Goal: Task Accomplishment & Management: Complete application form

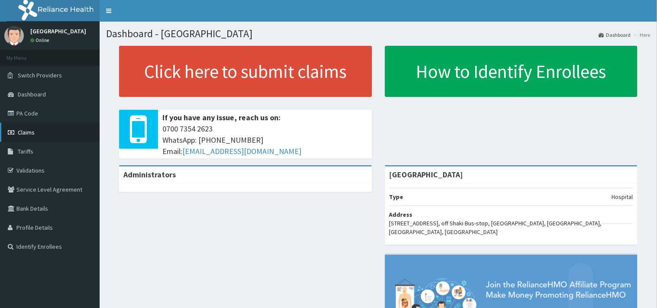
click at [44, 135] on link "Claims" at bounding box center [50, 132] width 100 height 19
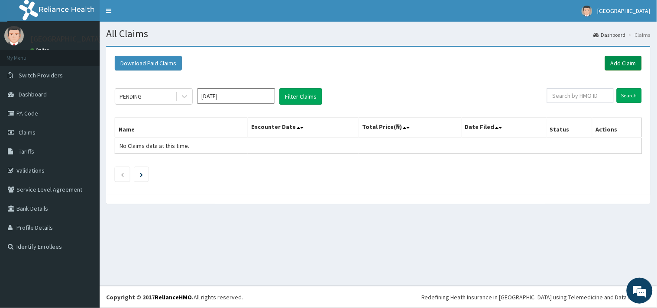
click at [607, 60] on link "Add Claim" at bounding box center [623, 63] width 37 height 15
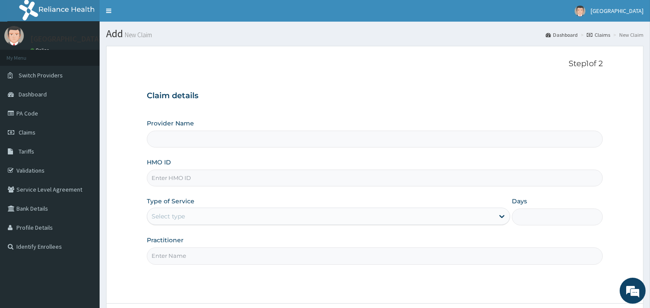
type input "Peaceful Health Hospital"
click at [250, 176] on input "HMO ID" at bounding box center [375, 178] width 456 height 17
paste input "OKB/12046/A"
type input "OKB/12046/A"
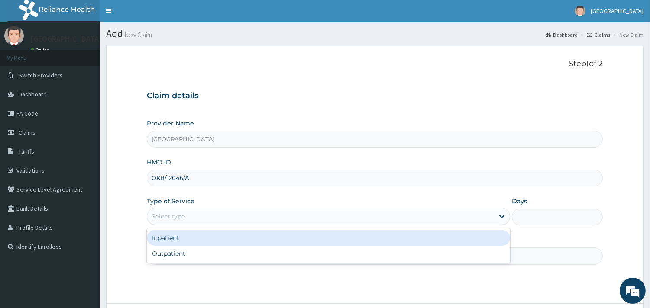
click at [200, 217] on div "Select type" at bounding box center [320, 217] width 347 height 14
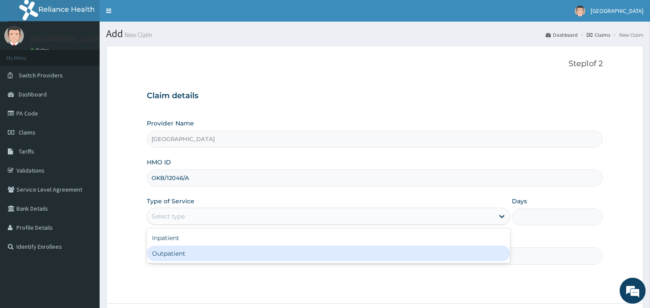
click at [176, 258] on div "Outpatient" at bounding box center [328, 254] width 363 height 16
type input "1"
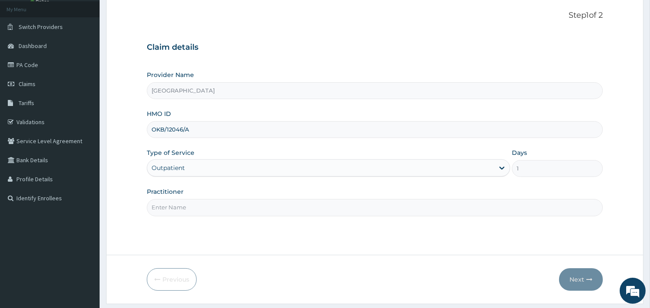
scroll to position [57, 0]
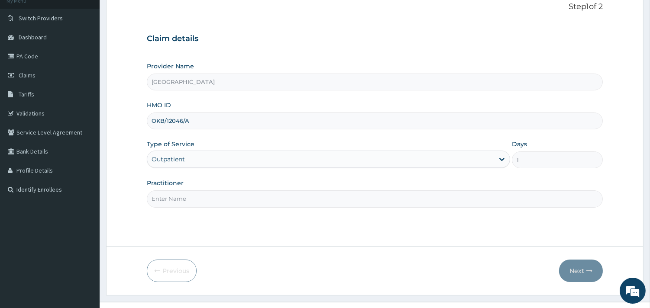
click at [247, 203] on input "Practitioner" at bounding box center [375, 198] width 456 height 17
type input "DR ADENIYI"
click at [572, 274] on button "Next" at bounding box center [581, 271] width 44 height 23
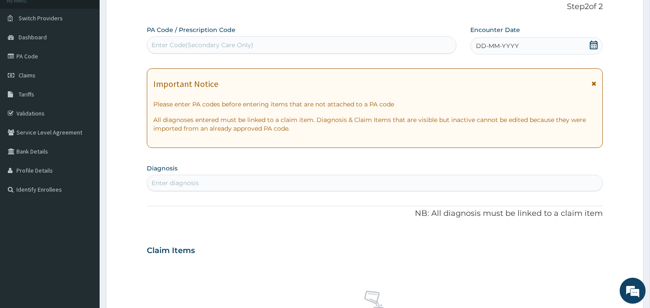
click at [215, 50] on div "Enter Code(Secondary Care Only)" at bounding box center [301, 45] width 309 height 14
paste input "PA/1D7DE8"
type input "PA/1D7DE8"
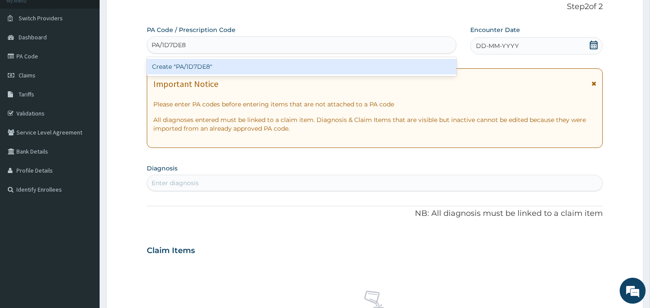
click at [215, 67] on div "Create "PA/1D7DE8"" at bounding box center [301, 67] width 309 height 16
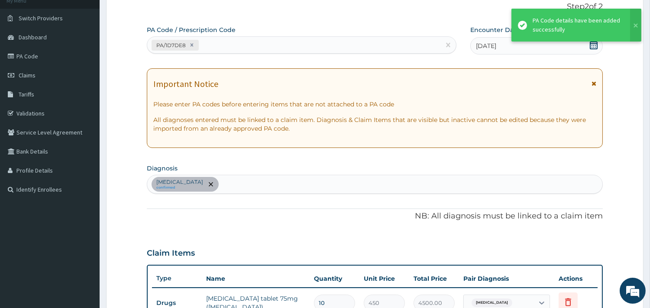
scroll to position [235, 0]
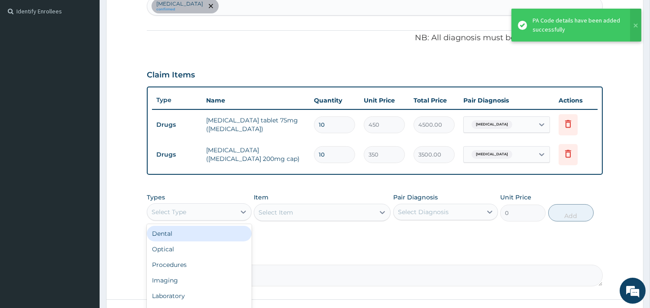
click at [204, 213] on div "Select Type" at bounding box center [191, 212] width 88 height 14
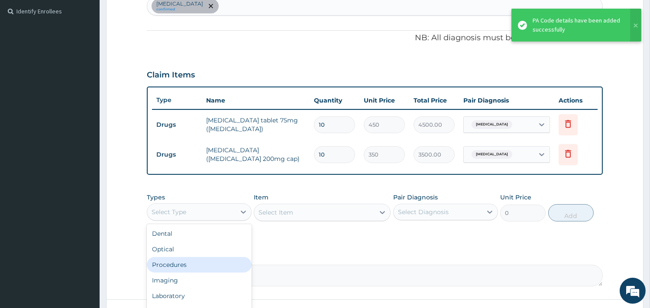
click at [169, 262] on div "Procedures" at bounding box center [199, 265] width 105 height 16
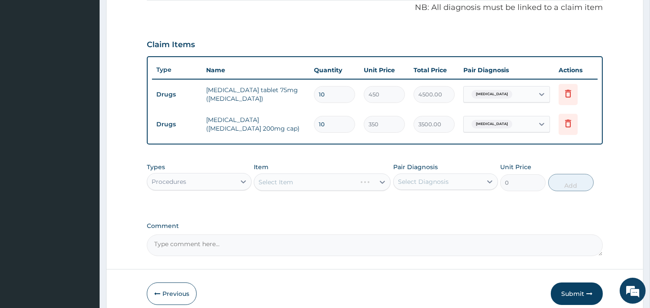
scroll to position [267, 0]
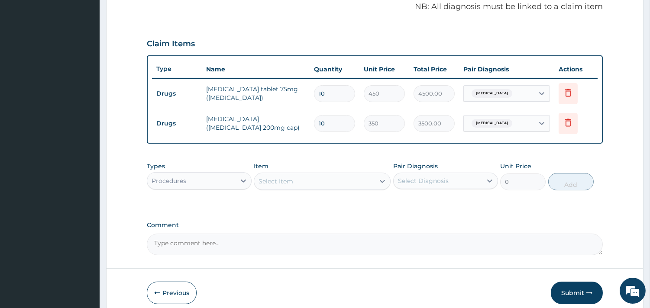
click at [335, 182] on div "Select Item" at bounding box center [314, 181] width 120 height 14
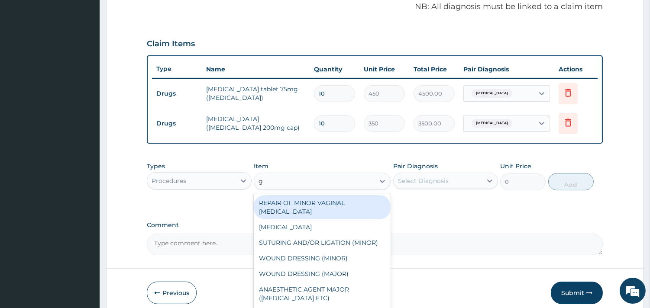
type input "gp"
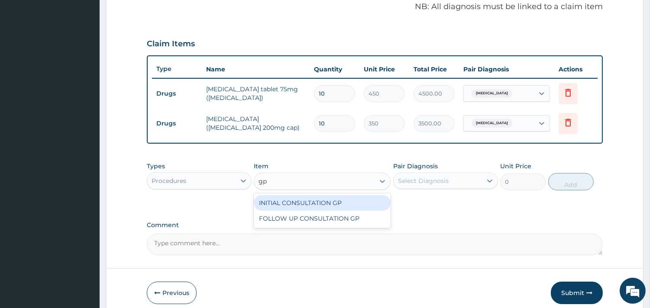
click at [347, 198] on div "INITIAL CONSULTATION GP" at bounding box center [322, 203] width 137 height 16
type input "3500"
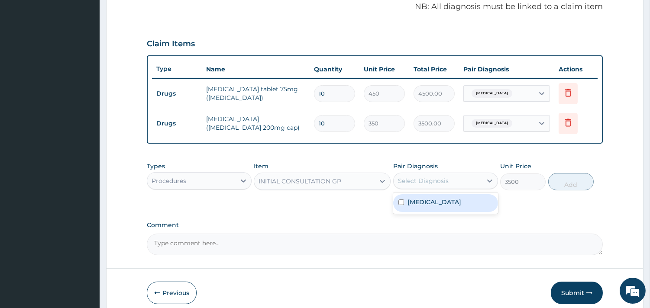
click at [433, 182] on div "Select Diagnosis" at bounding box center [423, 181] width 51 height 9
click at [420, 204] on label "Spasm" at bounding box center [434, 202] width 54 height 9
checkbox input "true"
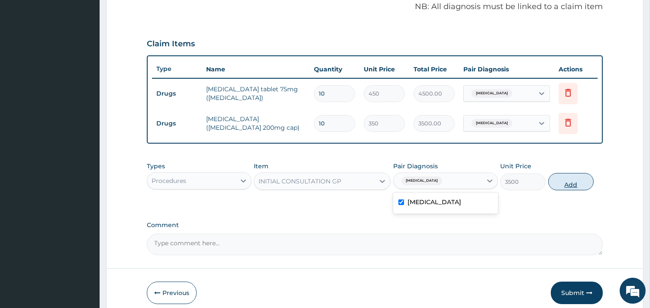
click at [568, 179] on button "Add" at bounding box center [570, 181] width 45 height 17
type input "0"
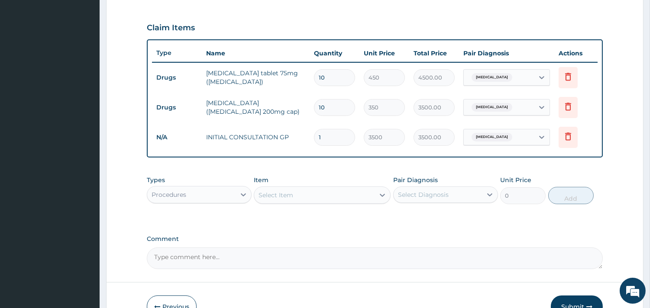
scroll to position [334, 0]
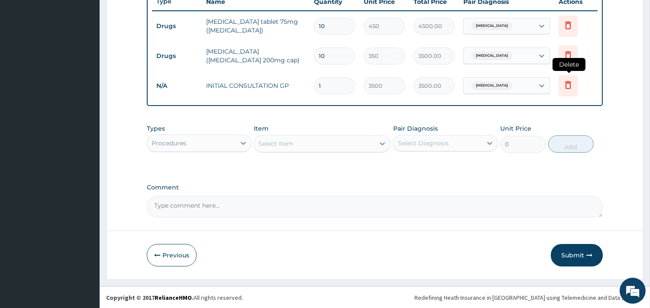
click at [570, 87] on icon at bounding box center [568, 85] width 6 height 8
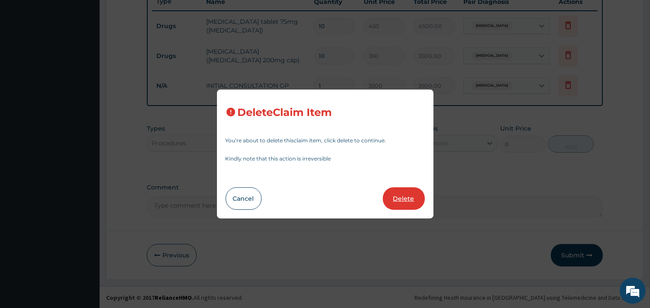
click at [405, 201] on button "Delete" at bounding box center [404, 198] width 42 height 23
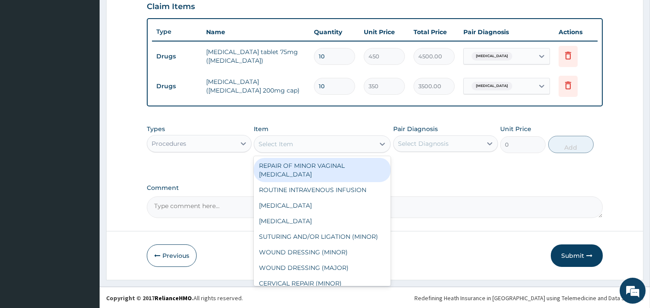
click at [296, 143] on div "Select Item" at bounding box center [314, 144] width 120 height 14
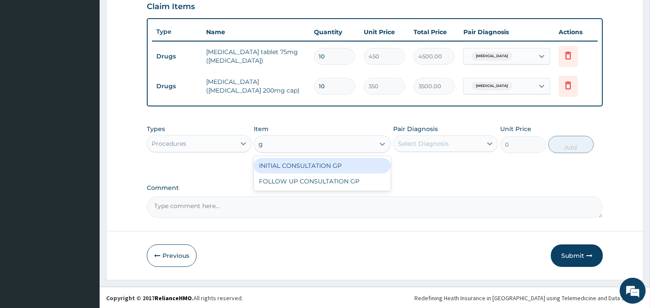
type input "gp"
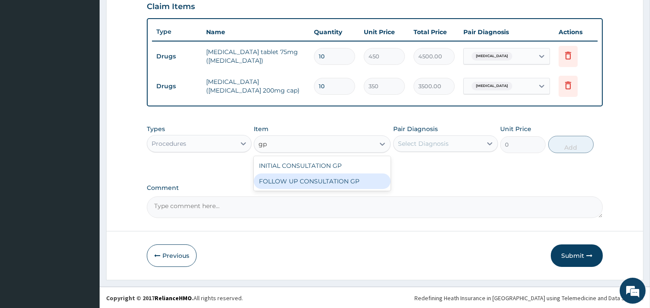
click at [314, 182] on div "FOLLOW UP CONSULTATION GP" at bounding box center [322, 182] width 137 height 16
type input "2000"
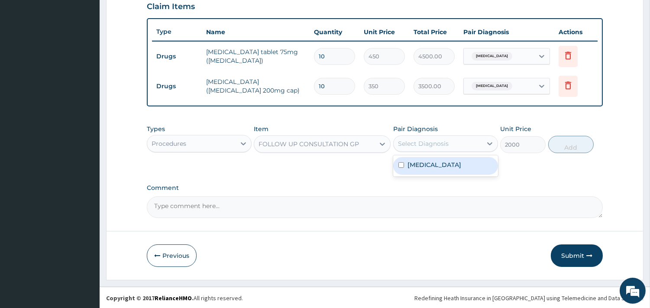
click at [444, 144] on div "Select Diagnosis" at bounding box center [423, 143] width 51 height 9
click at [430, 163] on div "Spasm" at bounding box center [445, 166] width 105 height 18
checkbox input "true"
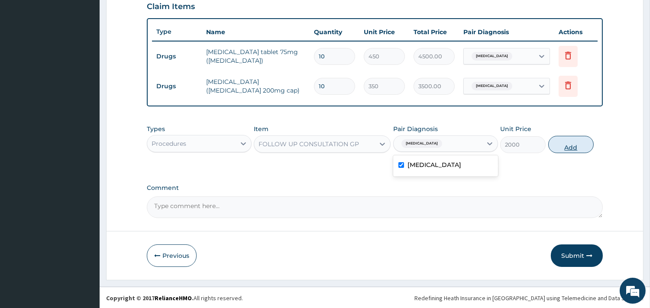
click at [565, 141] on button "Add" at bounding box center [570, 144] width 45 height 17
type input "0"
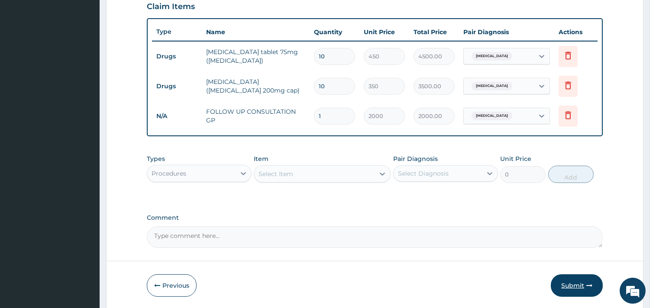
click at [573, 287] on button "Submit" at bounding box center [577, 285] width 52 height 23
